Goal: Task Accomplishment & Management: Manage account settings

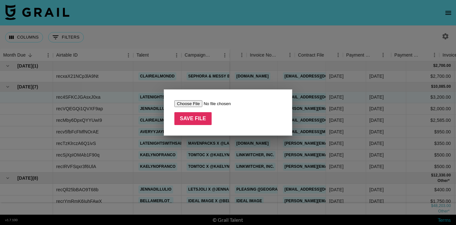
scroll to position [0, 449]
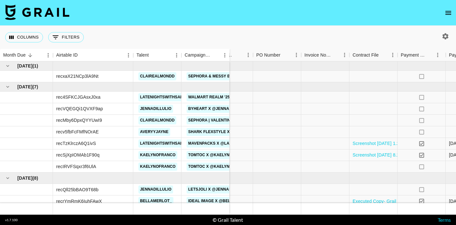
scroll to position [0, 408]
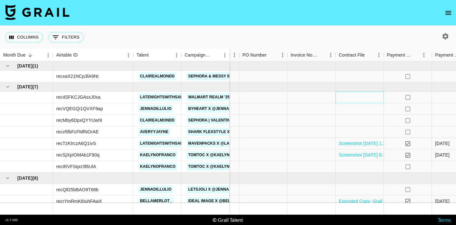
click at [347, 96] on div at bounding box center [360, 98] width 48 height 12
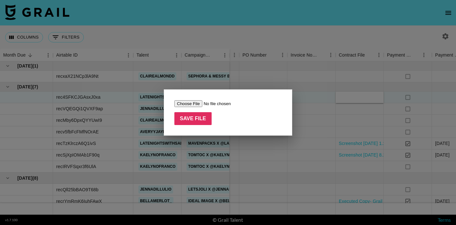
click at [193, 105] on input "file" at bounding box center [214, 103] width 81 height 7
type input "C:\fakepath\@latenightwithsara Walmart Realm September Amendment (1).pdf"
click at [203, 119] on input "Save File" at bounding box center [192, 118] width 37 height 13
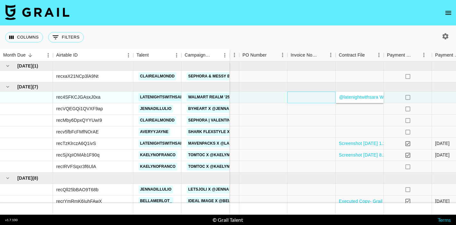
click at [300, 99] on div at bounding box center [311, 98] width 48 height 12
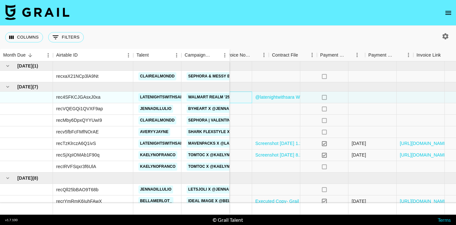
scroll to position [0, 506]
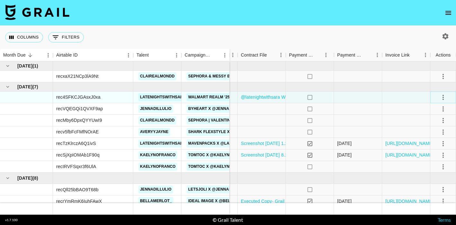
click at [447, 96] on button "select merge strategy" at bounding box center [443, 97] width 11 height 11
click at [431, 158] on div "Approve" at bounding box center [429, 157] width 20 height 8
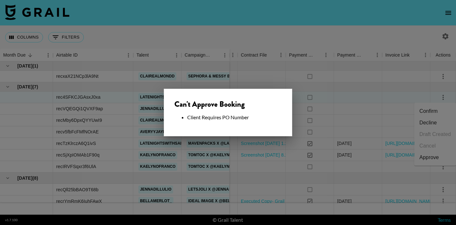
click at [358, 101] on div at bounding box center [228, 112] width 456 height 225
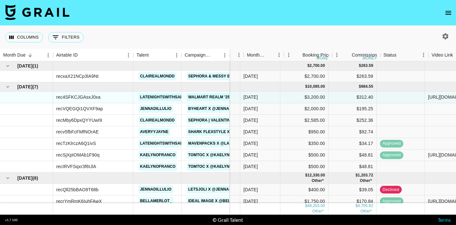
scroll to position [0, 122]
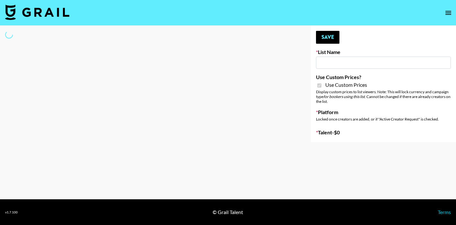
type input "Laifen (IG)"
checkbox input "true"
select select "Brand"
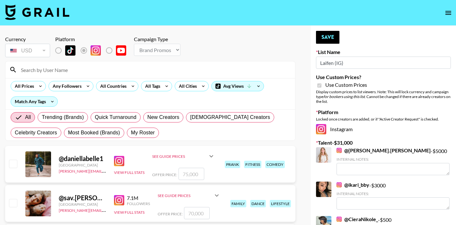
click at [61, 70] on input at bounding box center [154, 70] width 274 height 10
type input "latenigh"
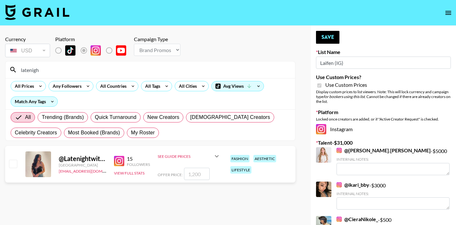
click at [194, 176] on input "number" at bounding box center [197, 174] width 26 height 12
checkbox input "true"
type input "1200"
click at [325, 39] on button "Save" at bounding box center [327, 37] width 23 height 13
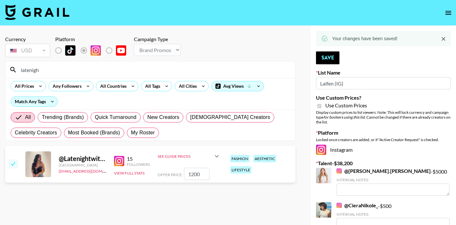
click at [67, 70] on input "latenigh" at bounding box center [154, 70] width 274 height 10
drag, startPoint x: 56, startPoint y: 69, endPoint x: 0, endPoint y: 69, distance: 55.9
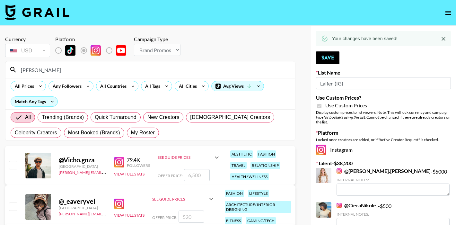
type input "averyy"
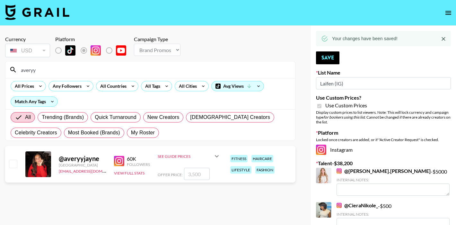
click at [199, 176] on input "number" at bounding box center [197, 174] width 26 height 12
checkbox input "true"
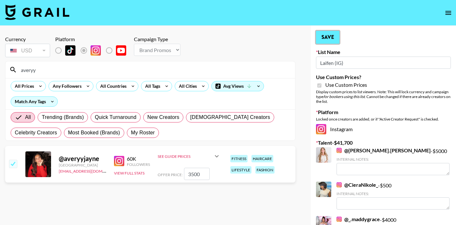
click at [320, 35] on button "Save" at bounding box center [327, 37] width 23 height 13
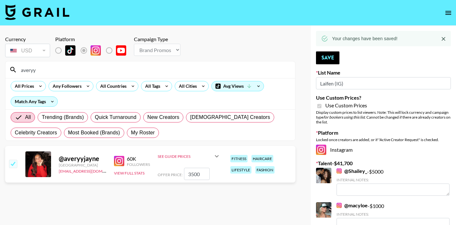
drag, startPoint x: 203, startPoint y: 176, endPoint x: 180, endPoint y: 173, distance: 23.0
click at [180, 173] on div "Offer Price: 3500" at bounding box center [189, 174] width 63 height 12
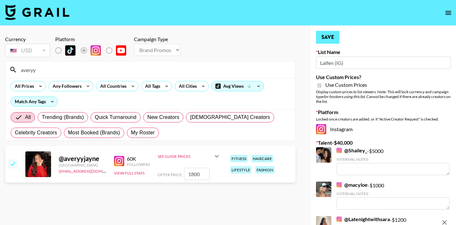
type input "1800"
click at [332, 37] on button "Save" at bounding box center [327, 37] width 23 height 13
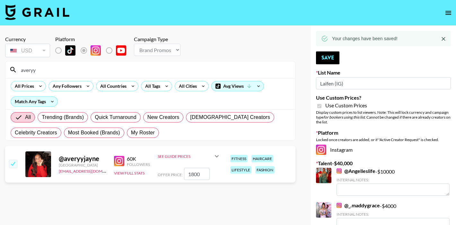
click at [95, 72] on input "averyy" at bounding box center [154, 70] width 274 height 10
drag, startPoint x: 43, startPoint y: 68, endPoint x: 0, endPoint y: 68, distance: 42.7
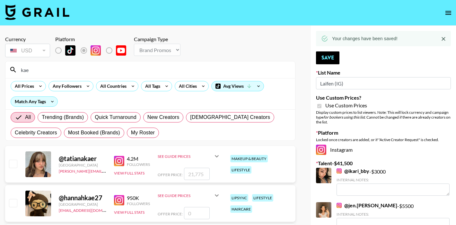
type input "kaelyn"
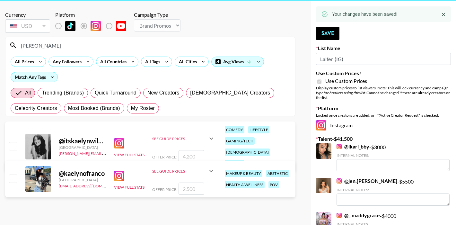
scroll to position [37, 0]
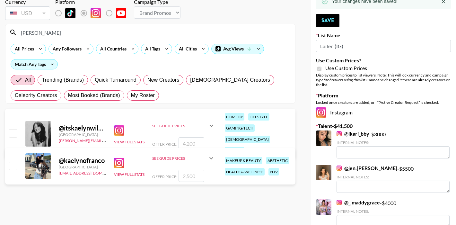
click at [193, 176] on input "number" at bounding box center [192, 176] width 26 height 12
checkbox input "true"
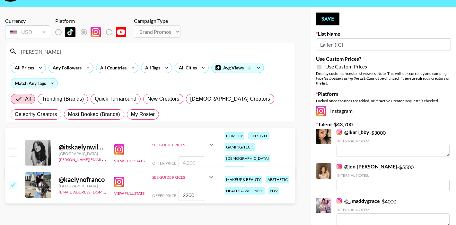
scroll to position [17, 0]
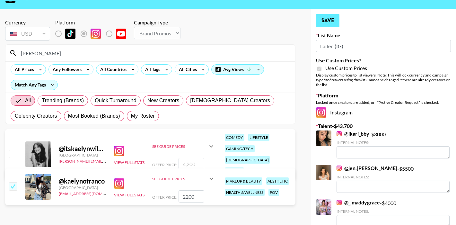
type input "2200"
click at [325, 24] on button "Save" at bounding box center [327, 20] width 23 height 13
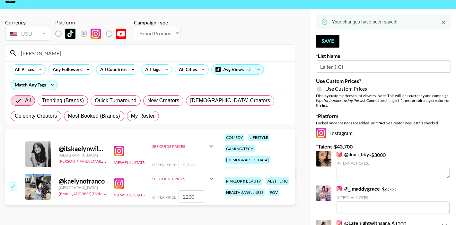
drag, startPoint x: 39, startPoint y: 57, endPoint x: 3, endPoint y: 56, distance: 35.6
drag, startPoint x: 42, startPoint y: 55, endPoint x: 16, endPoint y: 55, distance: 25.7
click at [16, 55] on div "kaelyn" at bounding box center [150, 53] width 290 height 17
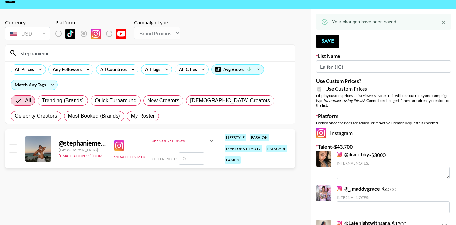
type input "stephanieme"
click at [189, 160] on input "number" at bounding box center [192, 158] width 26 height 12
type input "2"
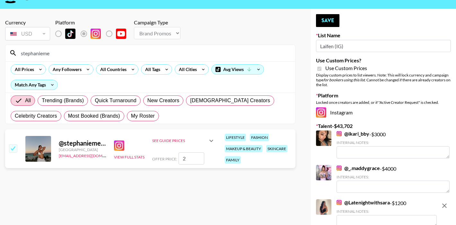
checkbox input "false"
checkbox input "true"
type input "1500"
click at [328, 24] on button "Save" at bounding box center [327, 20] width 23 height 13
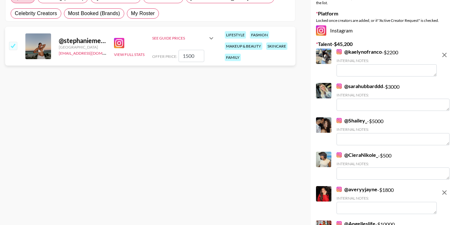
scroll to position [0, 0]
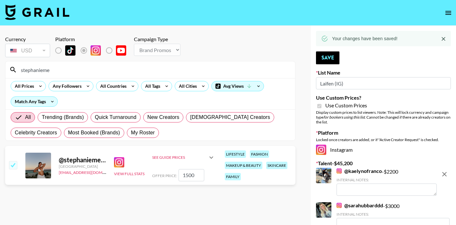
drag, startPoint x: 58, startPoint y: 72, endPoint x: 0, endPoint y: 70, distance: 58.2
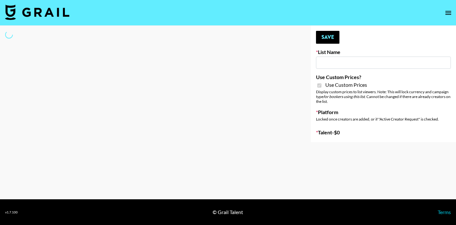
type input "Laifen (TikTok)"
checkbox input "true"
select select "Brand"
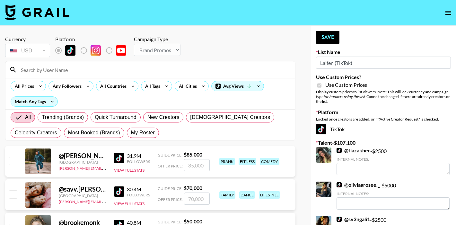
click at [40, 71] on input at bounding box center [154, 70] width 274 height 10
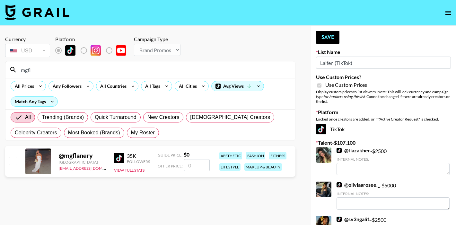
type input "mgfl"
click at [196, 166] on input "number" at bounding box center [197, 165] width 26 height 12
checkbox input "true"
type input "1200"
click at [334, 32] on button "Save" at bounding box center [327, 37] width 23 height 13
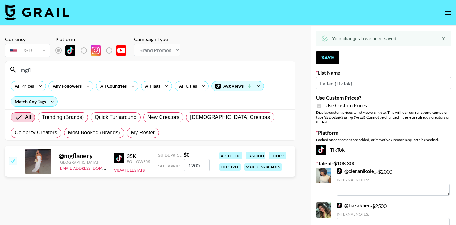
click at [58, 69] on input "mgfl" at bounding box center [154, 70] width 274 height 10
drag, startPoint x: 32, startPoint y: 69, endPoint x: 0, endPoint y: 69, distance: 32.4
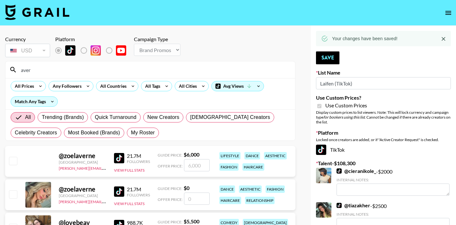
type input "averyy"
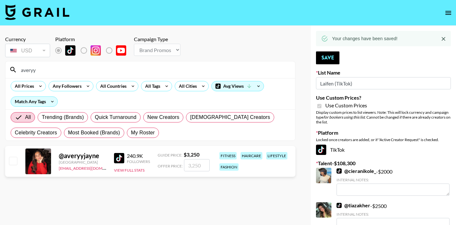
click at [197, 165] on input "number" at bounding box center [197, 165] width 26 height 12
checkbox input "true"
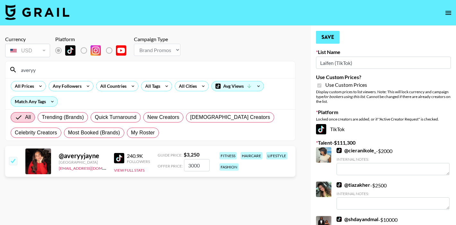
type input "3000"
click at [327, 41] on button "Save" at bounding box center [327, 37] width 23 height 13
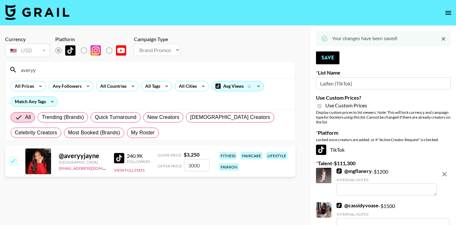
drag, startPoint x: 37, startPoint y: 72, endPoint x: 14, endPoint y: 72, distance: 23.1
click at [14, 72] on div "averyy" at bounding box center [150, 69] width 290 height 17
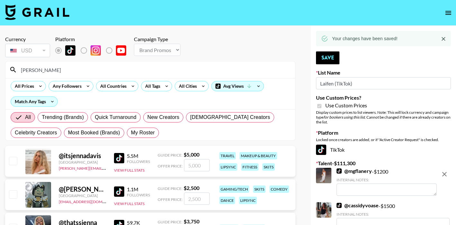
type input "jennadill"
